Goal: Transaction & Acquisition: Purchase product/service

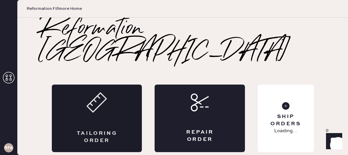
click at [110, 130] on div "Tailoring Order" at bounding box center [97, 137] width 44 height 14
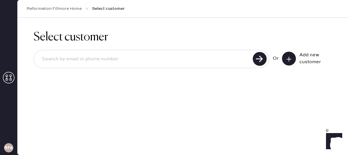
click at [132, 66] on div at bounding box center [151, 59] width 235 height 18
click at [218, 62] on input at bounding box center [143, 59] width 213 height 13
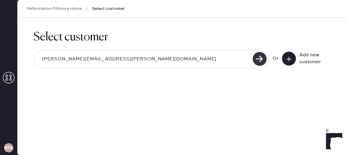
type input "[PERSON_NAME][EMAIL_ADDRESS][PERSON_NAME][DOMAIN_NAME]"
click at [258, 61] on use at bounding box center [259, 59] width 14 height 14
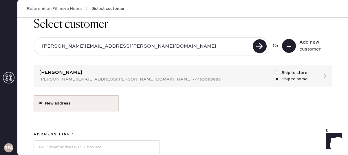
scroll to position [13, 0]
click at [91, 75] on div "Select customer [PERSON_NAME][EMAIL_ADDRESS][PERSON_NAME][DOMAIN_NAME] Or Add n…" at bounding box center [182, 141] width 330 height 273
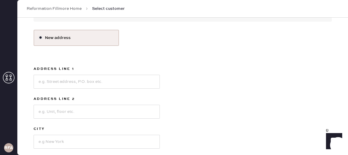
scroll to position [79, 0]
click at [50, 84] on input at bounding box center [97, 81] width 126 height 14
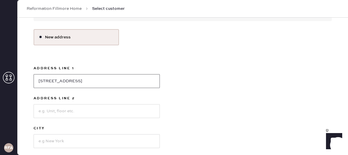
type input "[STREET_ADDRESS]"
click at [50, 140] on input at bounding box center [97, 141] width 126 height 14
type input "[GEOGRAPHIC_DATA]"
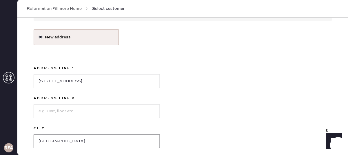
scroll to position [136, 0]
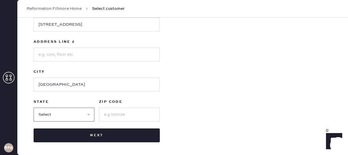
click at [62, 117] on select "Select AK AL AR AZ CA CO CT [GEOGRAPHIC_DATA] DE FL [GEOGRAPHIC_DATA] HI [GEOGR…" at bounding box center [64, 115] width 61 height 14
select select "CA"
click at [34, 108] on select "Select AK AL AR AZ CA CO CT [GEOGRAPHIC_DATA] DE FL [GEOGRAPHIC_DATA] HI [GEOGR…" at bounding box center [64, 115] width 61 height 14
click at [137, 114] on input at bounding box center [129, 115] width 61 height 14
type input "94121"
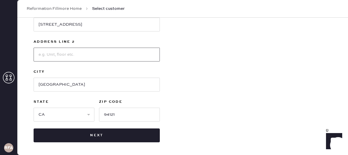
click at [80, 60] on input at bounding box center [97, 55] width 126 height 14
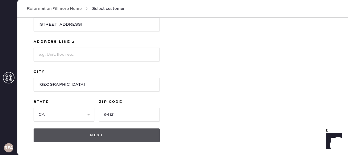
click at [99, 138] on button "Next" at bounding box center [97, 136] width 126 height 14
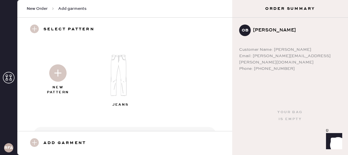
click at [52, 78] on img at bounding box center [57, 72] width 17 height 17
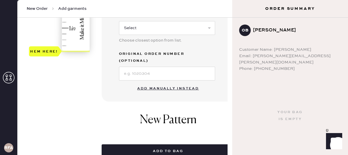
scroll to position [199, 0]
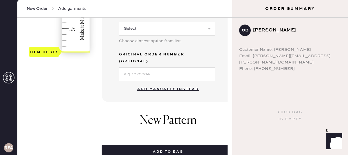
click at [154, 84] on button "Add manually instead" at bounding box center [168, 90] width 69 height 12
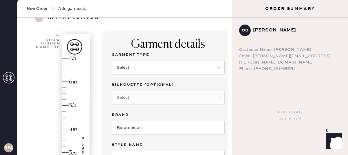
scroll to position [0, 0]
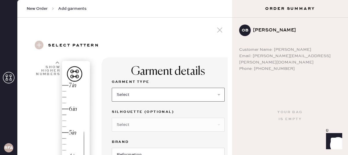
click at [137, 94] on select "Select Basic Skirt Jeans Leggings Pants Shorts Basic Sleeved Dress Basic Sleeve…" at bounding box center [168, 95] width 113 height 14
click at [112, 88] on select "Select Basic Skirt Jeans Leggings Pants Shorts Basic Sleeved Dress Basic Sleeve…" at bounding box center [168, 95] width 113 height 14
click at [130, 99] on select "Select Basic Skirt Jeans Leggings Pants Shorts Basic Sleeved Dress Basic Sleeve…" at bounding box center [168, 95] width 113 height 14
select select "2"
click at [112, 88] on select "Select Basic Skirt Jeans Leggings Pants Shorts Basic Sleeved Dress Basic Sleeve…" at bounding box center [168, 95] width 113 height 14
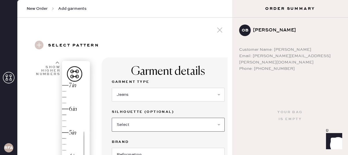
click at [146, 123] on select "Select Shorts Cropped Flare Boot Cut Straight Skinny Other" at bounding box center [168, 125] width 113 height 14
select select "other"
click at [112, 118] on select "Select Shorts Cropped Flare Boot Cut Straight Skinny Other" at bounding box center [168, 125] width 113 height 14
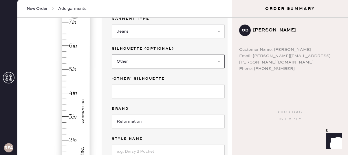
scroll to position [64, 0]
click at [145, 92] on input at bounding box center [168, 91] width 113 height 14
type input "Wide Leg"
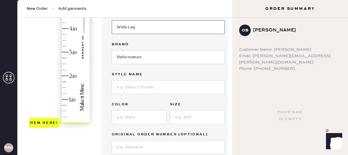
scroll to position [132, 0]
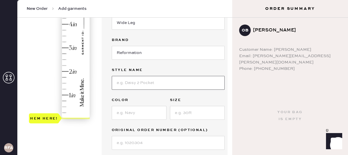
click at [129, 87] on input at bounding box center [168, 83] width 113 height 14
type input "[PERSON_NAME] High Rise Slouchy Wide Leg Jeans"
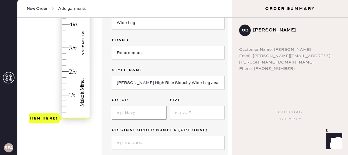
click at [139, 112] on input at bounding box center [139, 113] width 55 height 14
type input "Black"
click at [202, 118] on input at bounding box center [197, 113] width 55 height 14
type input "24"
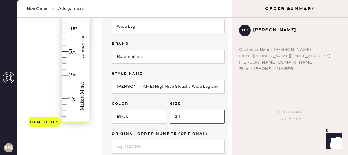
scroll to position [127, 0]
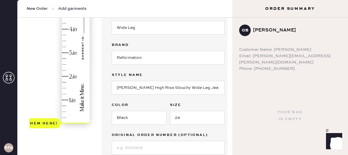
type input "1"
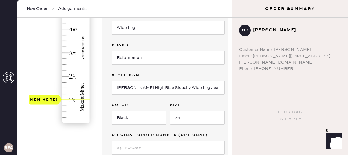
click at [64, 99] on div "Hem here!" at bounding box center [60, 41] width 62 height 171
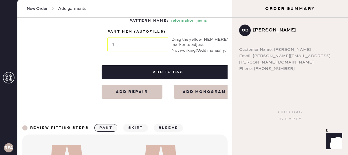
scroll to position [331, 0]
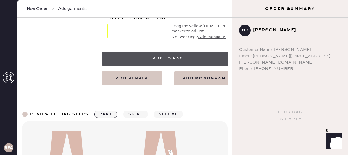
click at [167, 60] on button "Add to bag" at bounding box center [168, 59] width 133 height 14
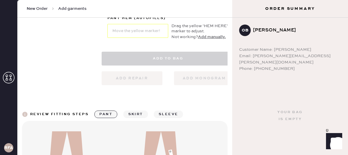
select select "2"
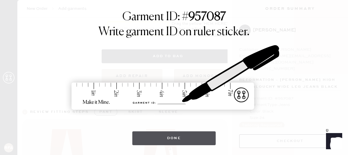
click at [173, 140] on button "Done" at bounding box center [174, 139] width 84 height 14
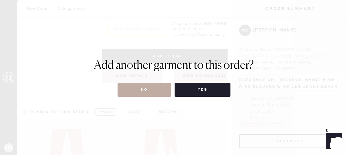
click at [149, 91] on button "No" at bounding box center [144, 90] width 54 height 14
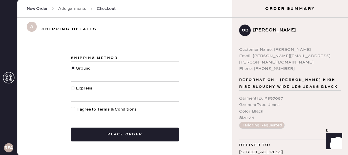
click at [73, 87] on div at bounding box center [73, 88] width 4 height 4
click at [71, 86] on input "Express" at bounding box center [71, 85] width 0 height 0
radio input "true"
click at [71, 110] on div at bounding box center [73, 109] width 4 height 4
click at [71, 107] on input "I agree to Terms & Conditions" at bounding box center [71, 106] width 0 height 0
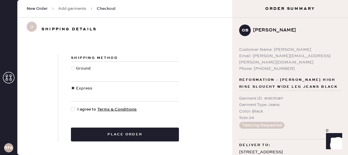
checkbox input "true"
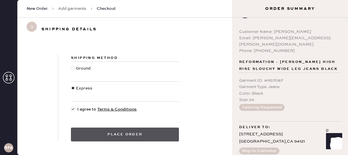
click at [89, 136] on button "Place order" at bounding box center [125, 135] width 108 height 14
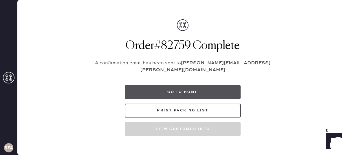
click at [149, 88] on button "Go to home" at bounding box center [183, 92] width 116 height 14
